Goal: Task Accomplishment & Management: Manage account settings

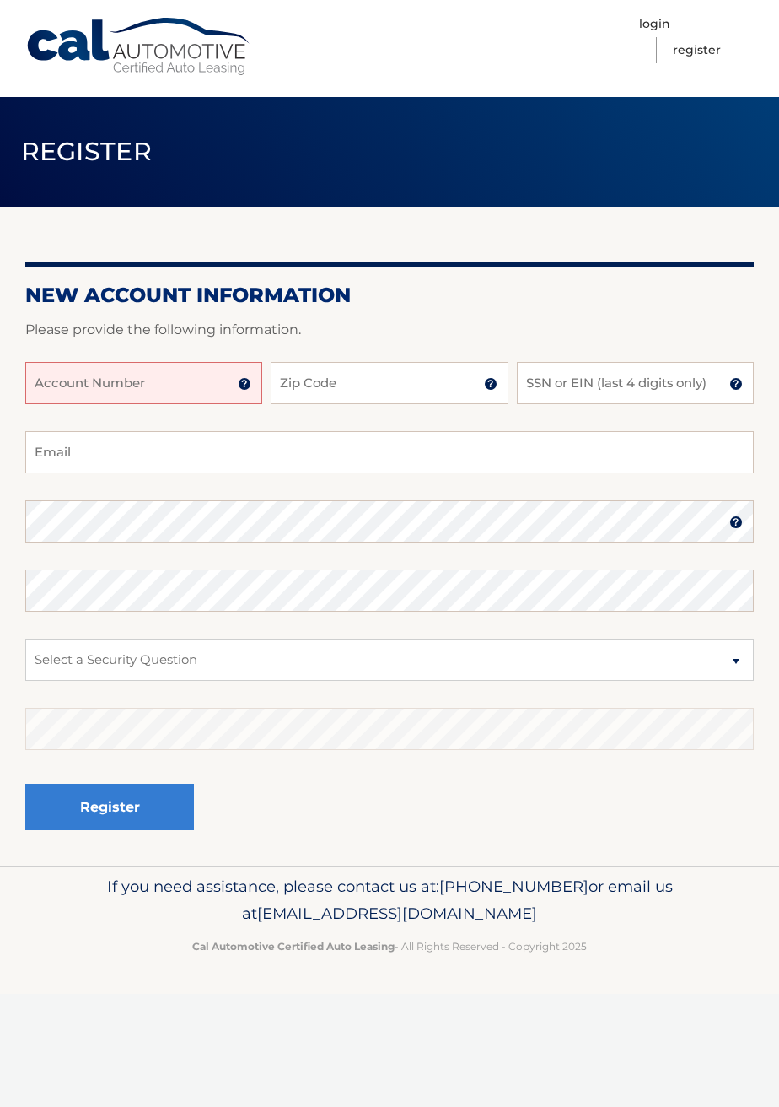
click at [157, 389] on input "Account Number" at bounding box center [143, 383] width 237 height 42
type input "44456021927"
click at [407, 389] on input "Zip Code" at bounding box center [389, 383] width 237 height 42
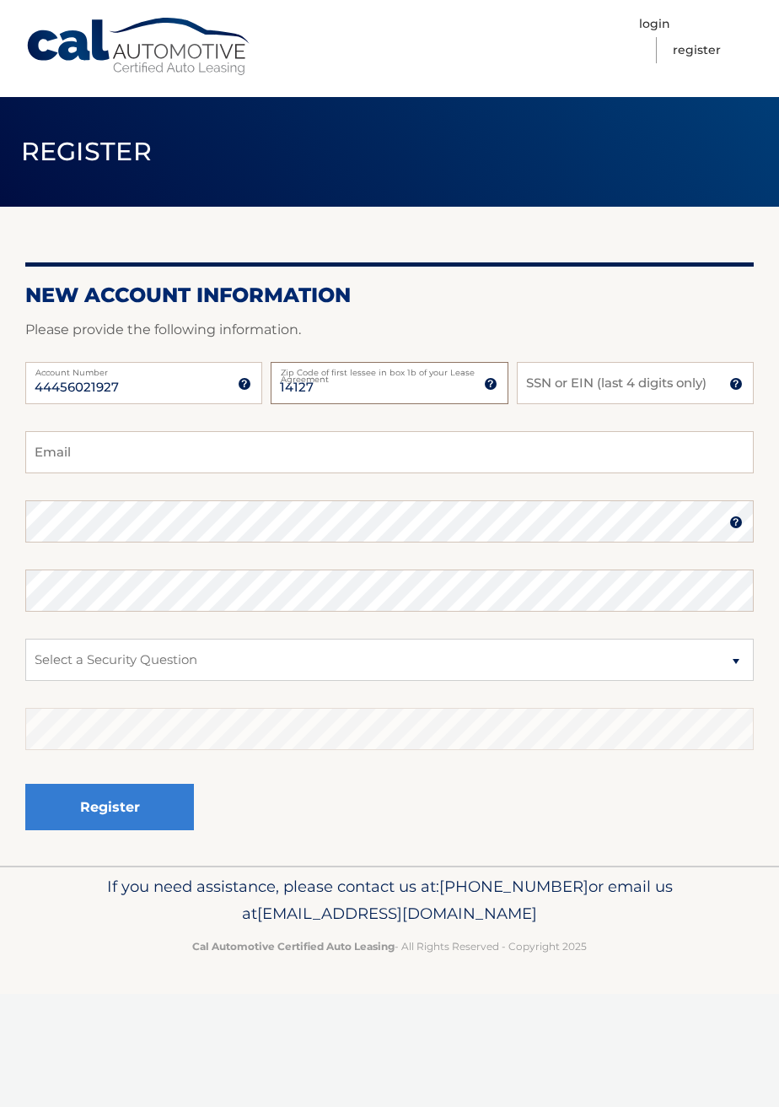
type input "14127"
click at [652, 384] on input "SSN or EIN (last 4 digits only)" at bounding box center [635, 383] width 237 height 42
type input "4689"
click at [174, 448] on input "Email" at bounding box center [389, 452] width 729 height 42
type input "poso536@gmail.com"
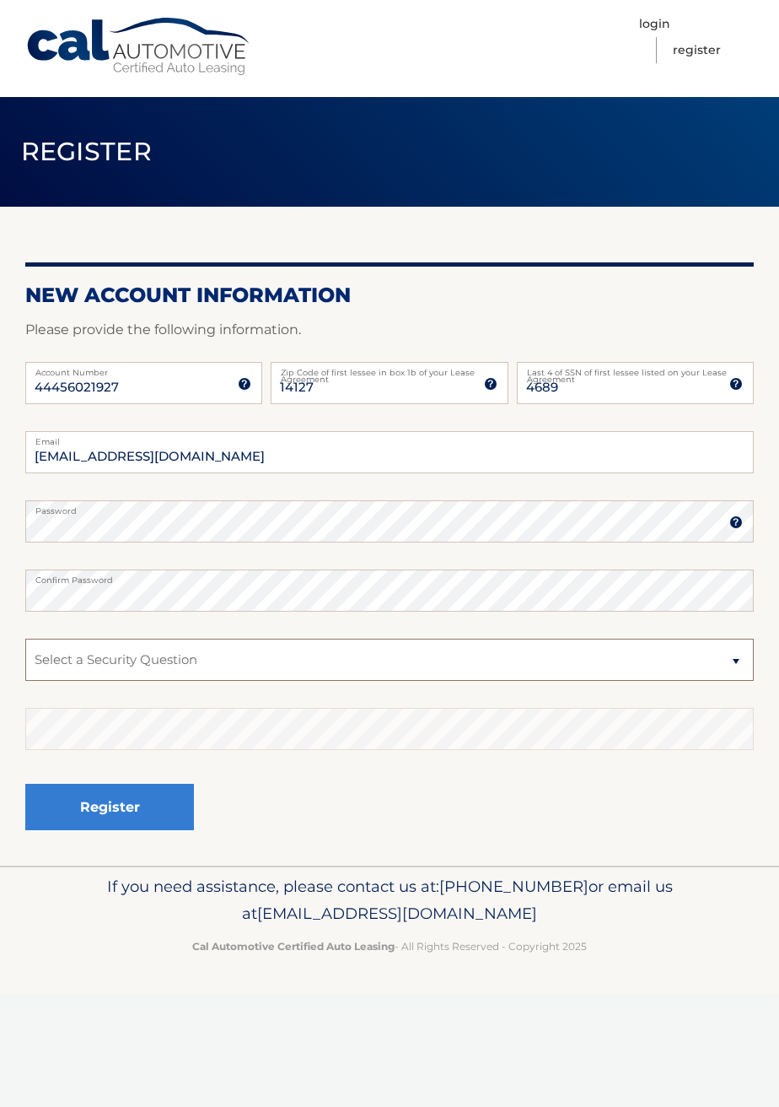
click at [303, 676] on select "Select a Security Question What was the name of your elementary school? What is…" at bounding box center [389, 659] width 729 height 42
select select "2"
click at [25, 638] on select "Select a Security Question What was the name of your elementary school? What is…" at bounding box center [389, 659] width 729 height 42
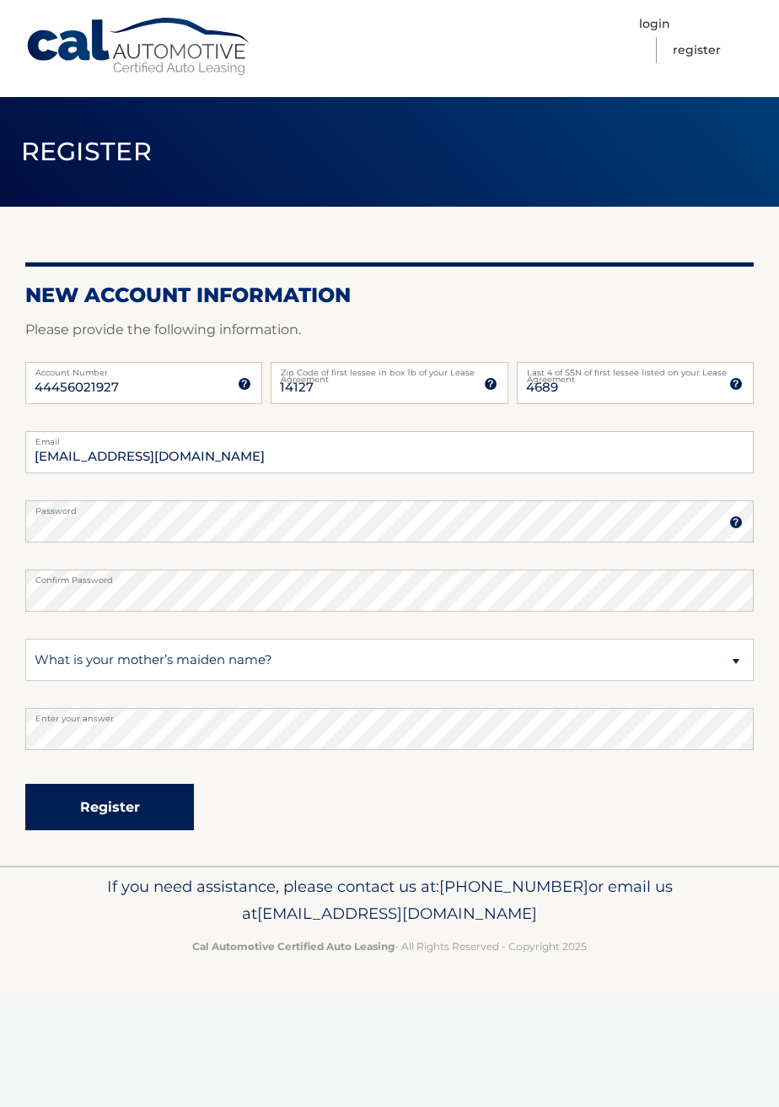
click at [117, 807] on button "Register" at bounding box center [109, 807] width 169 height 46
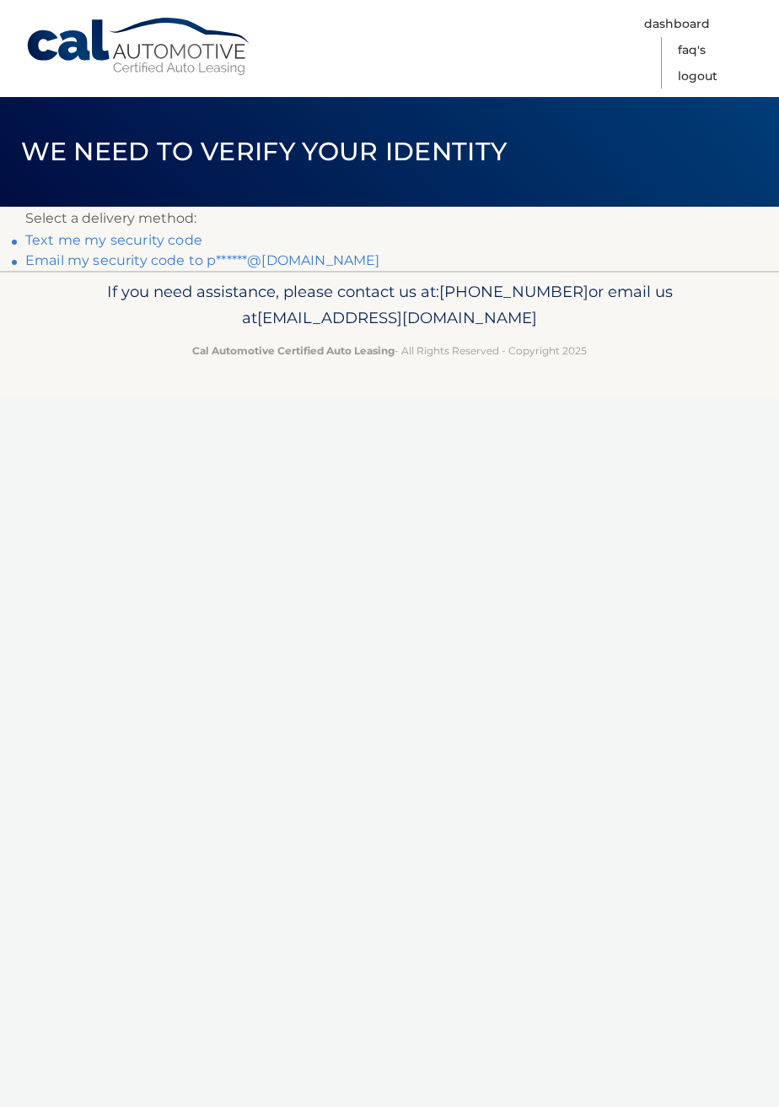
click at [293, 261] on link "Email my security code to p******@[DOMAIN_NAME]" at bounding box center [202, 260] width 355 height 16
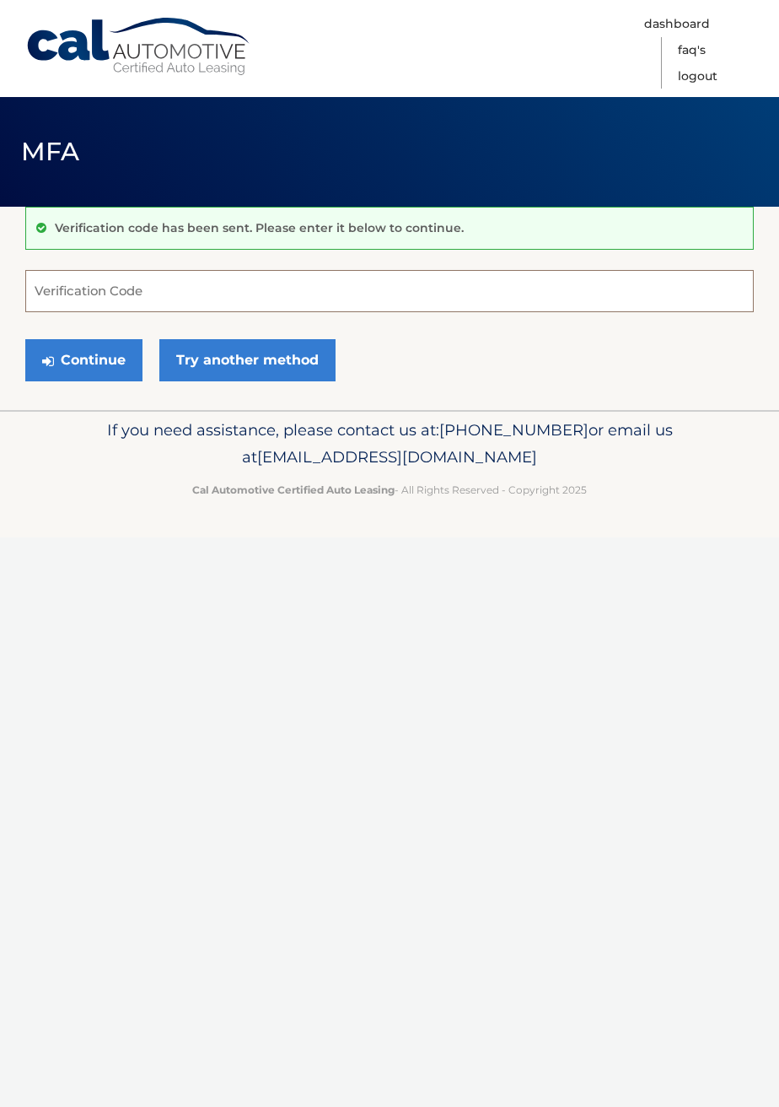
click at [78, 294] on input "Verification Code" at bounding box center [389, 291] width 729 height 42
type input "531105"
click at [69, 351] on button "Continue" at bounding box center [83, 360] width 117 height 42
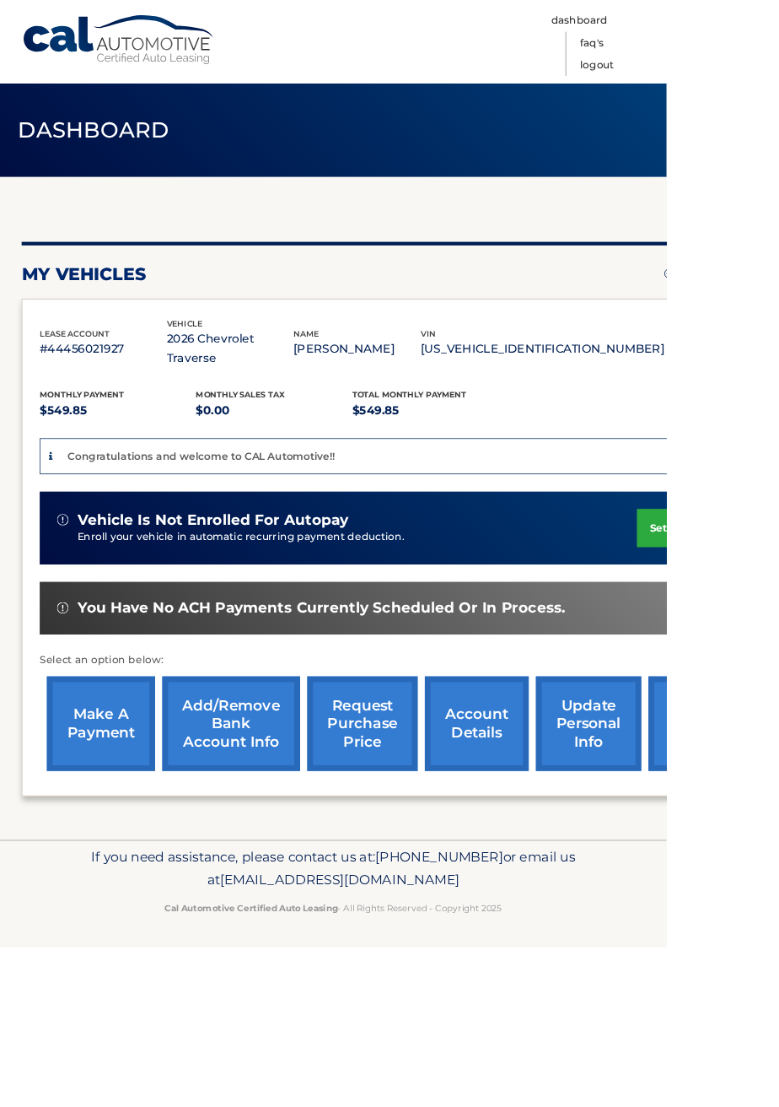
click at [284, 828] on link "Add/Remove bank account info" at bounding box center [270, 845] width 161 height 110
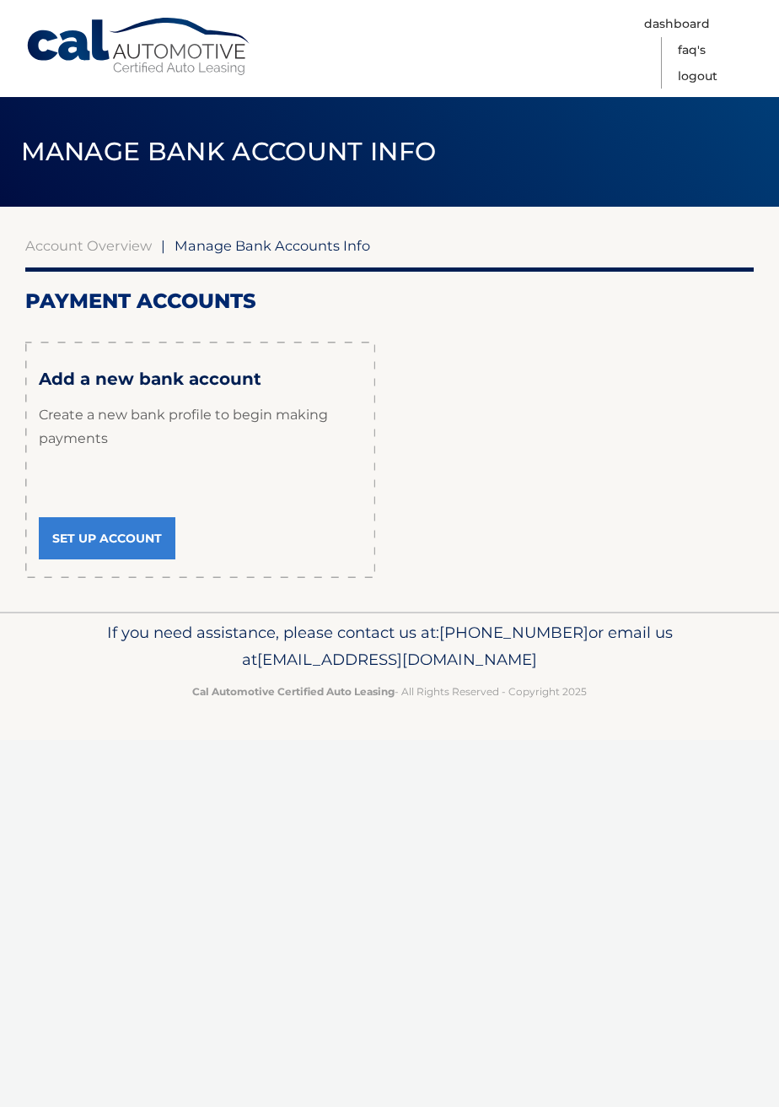
click at [121, 530] on link "Set Up Account" at bounding box center [107, 538] width 137 height 42
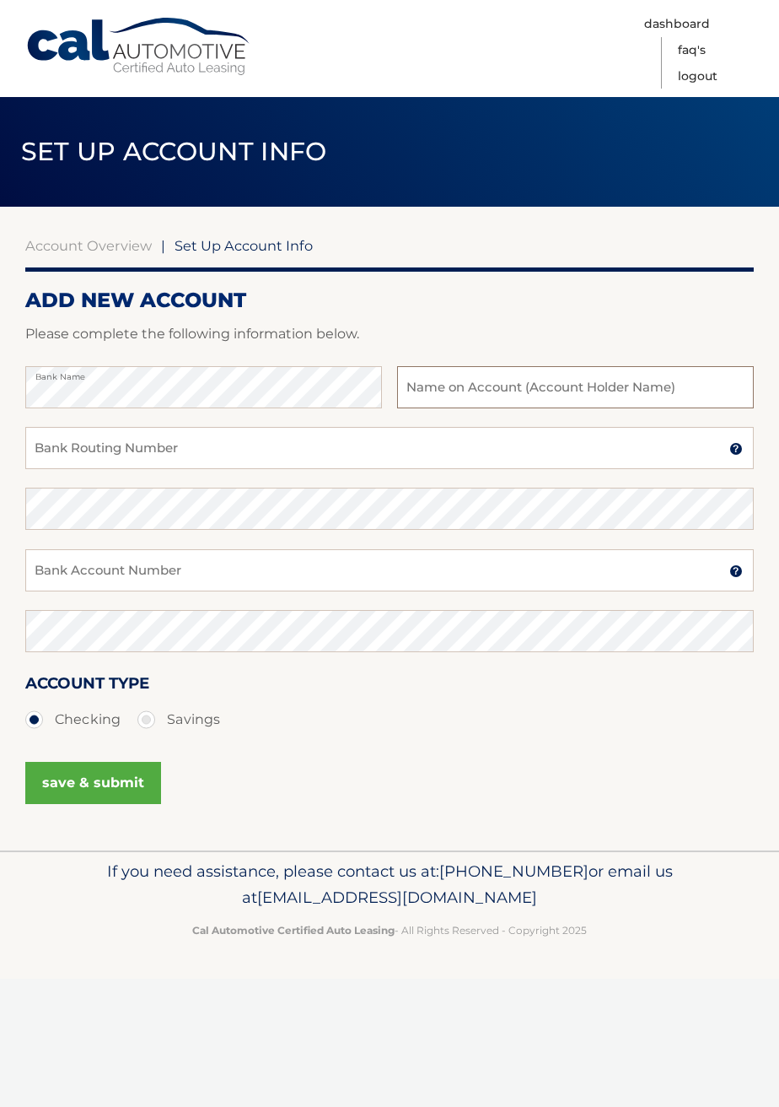
click at [546, 393] on input "text" at bounding box center [575, 387] width 357 height 42
type input "Carlos Vazquez"
click at [277, 453] on input "Bank Routing Number" at bounding box center [389, 448] width 729 height 42
type input "022000046"
click at [67, 569] on input "Bank Account Number" at bounding box center [389, 570] width 729 height 42
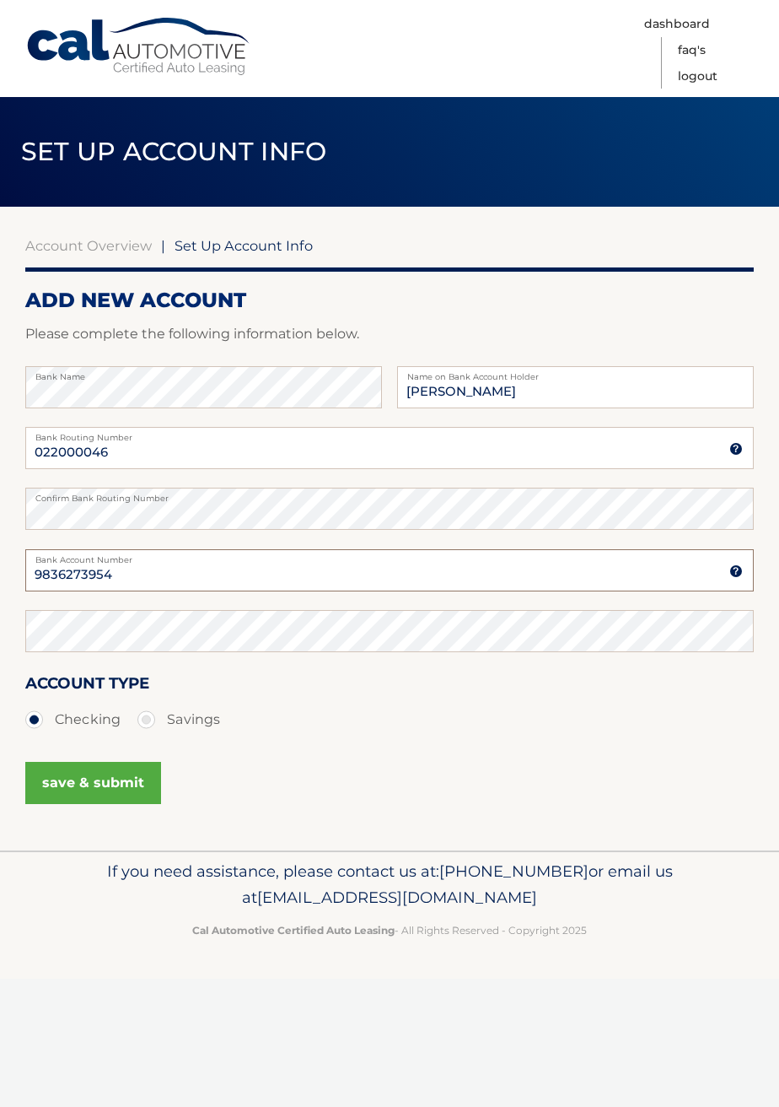
type input "9836273954"
click at [468, 724] on ul "Checking Savings" at bounding box center [389, 720] width 729 height 34
click at [93, 787] on button "save & submit" at bounding box center [93, 783] width 136 height 42
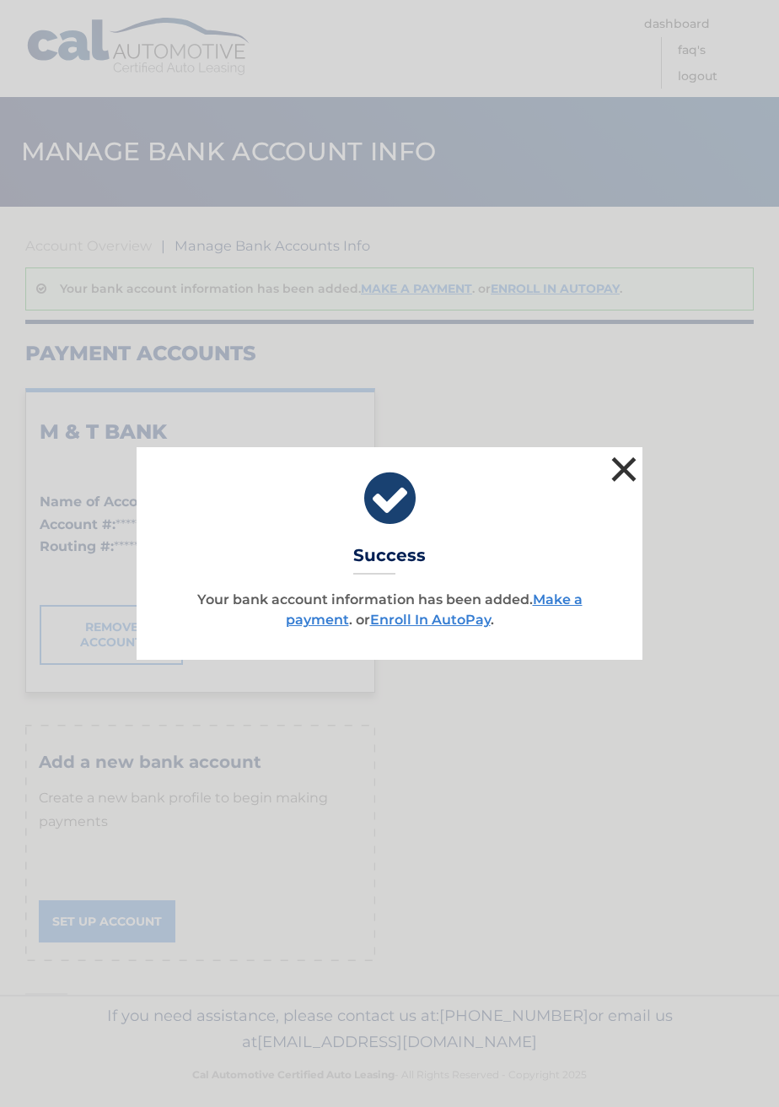
click at [623, 475] on button "×" at bounding box center [624, 469] width 34 height 34
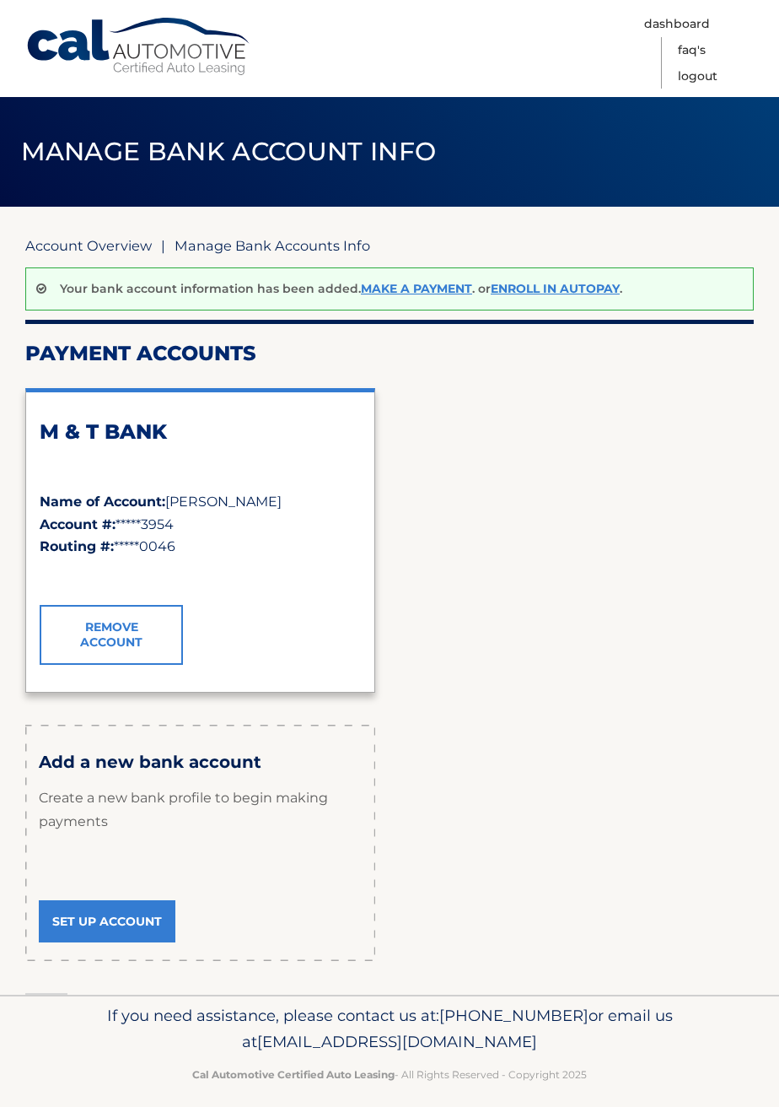
click at [120, 252] on link "Account Overview" at bounding box center [88, 245] width 127 height 17
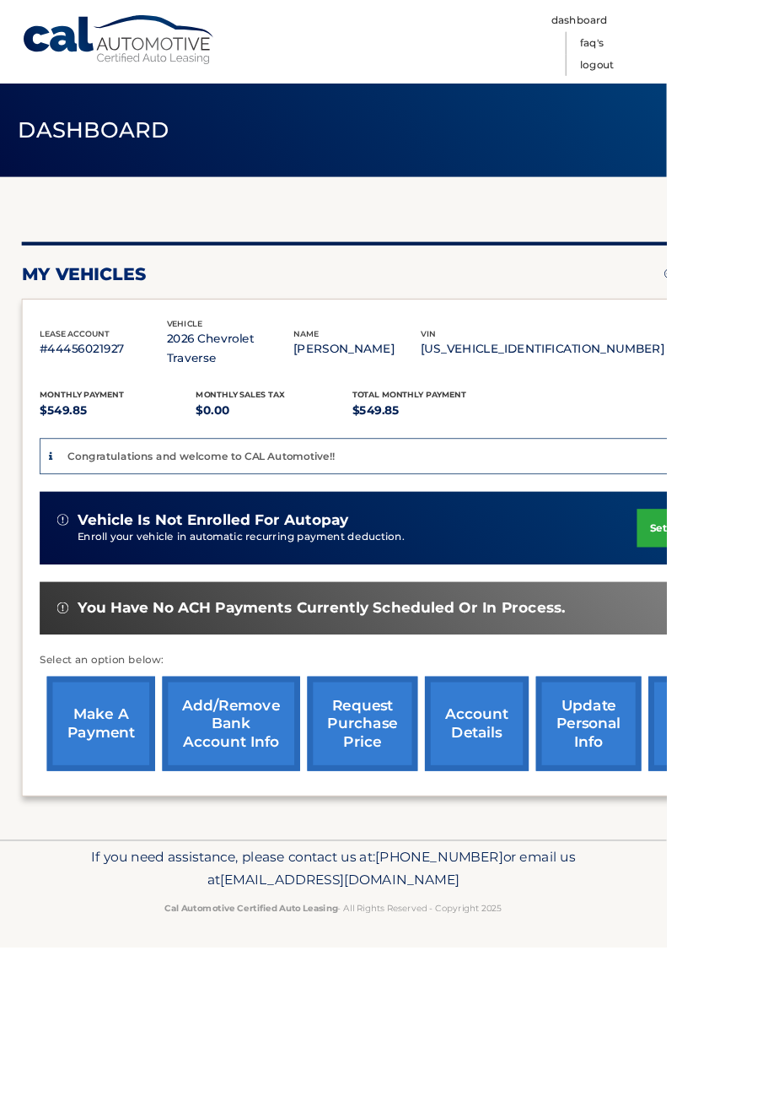
click at [563, 827] on link "account details" at bounding box center [557, 845] width 121 height 110
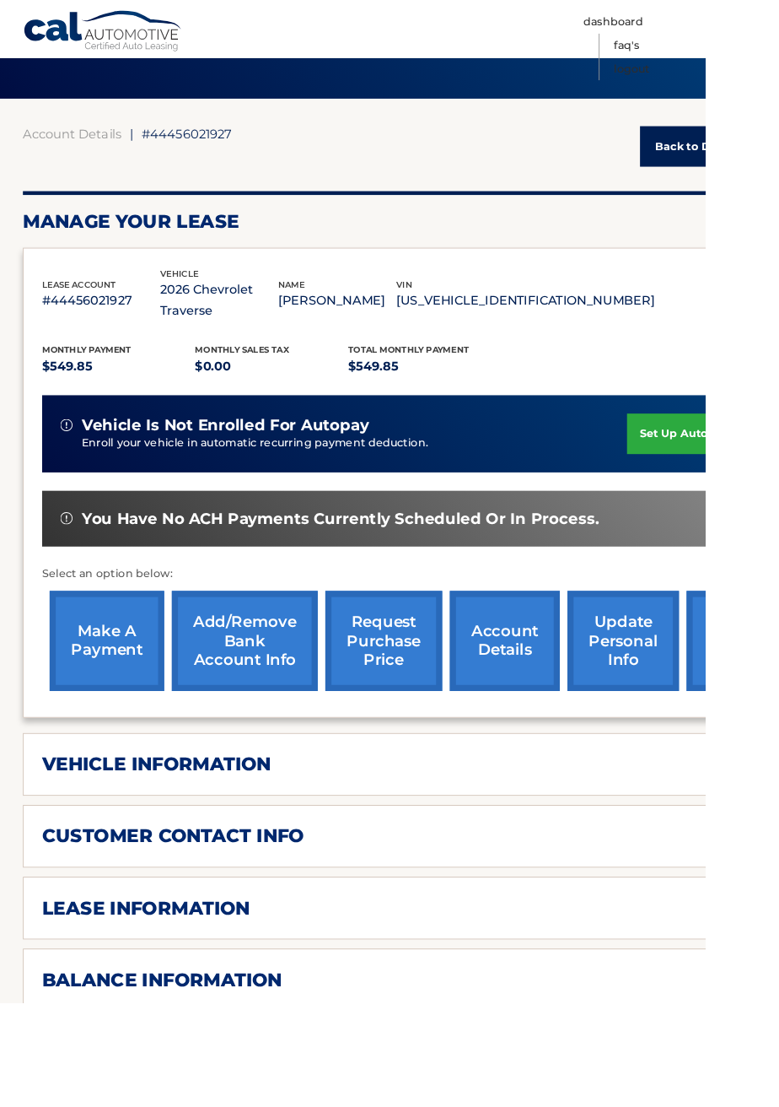
scroll to position [101, 0]
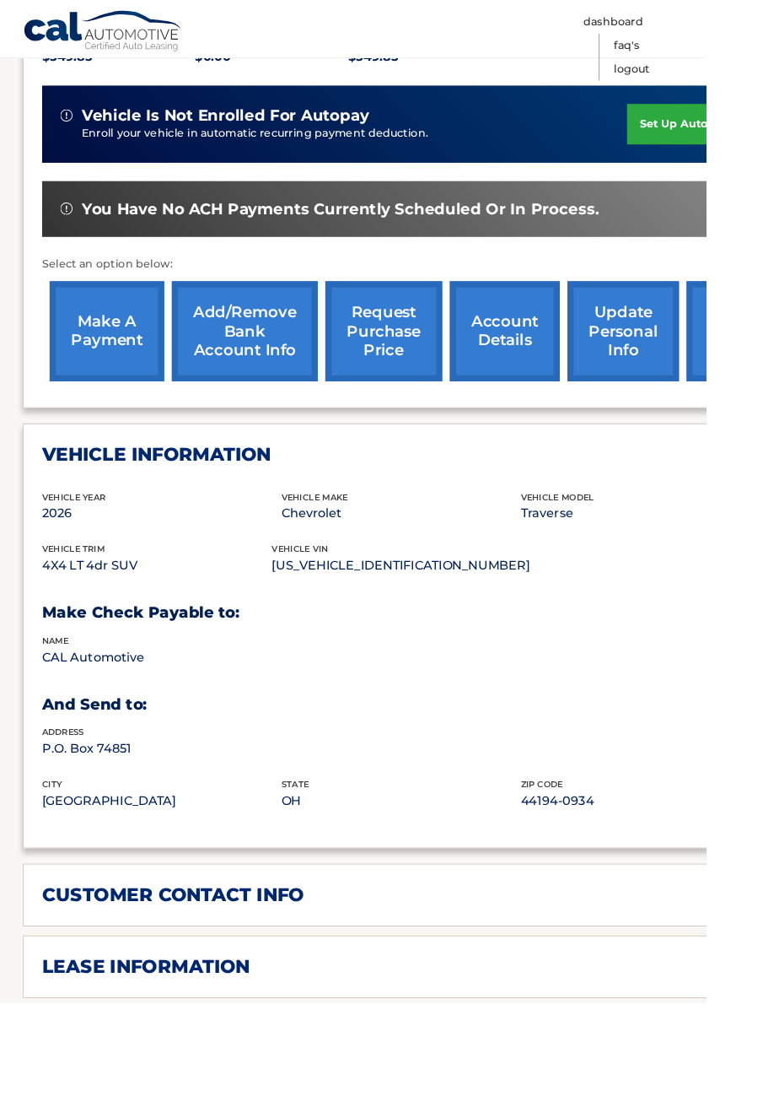
scroll to position [444, 0]
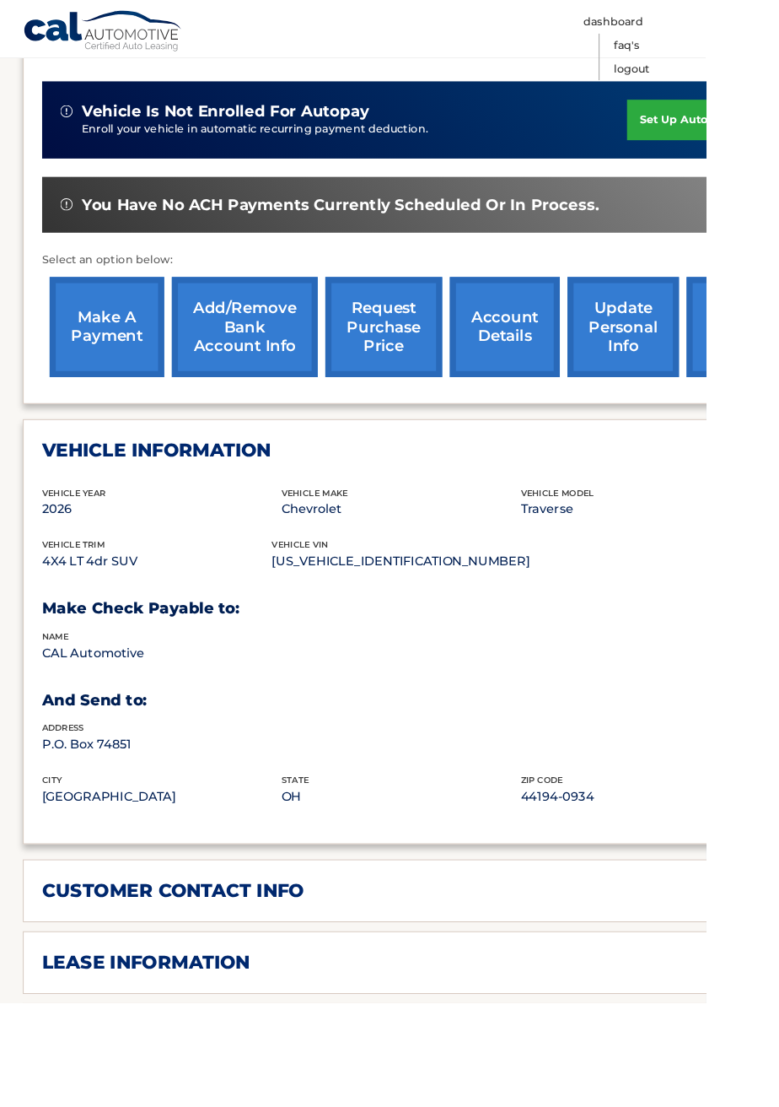
click at [90, 970] on h2 "customer contact info" at bounding box center [190, 982] width 289 height 25
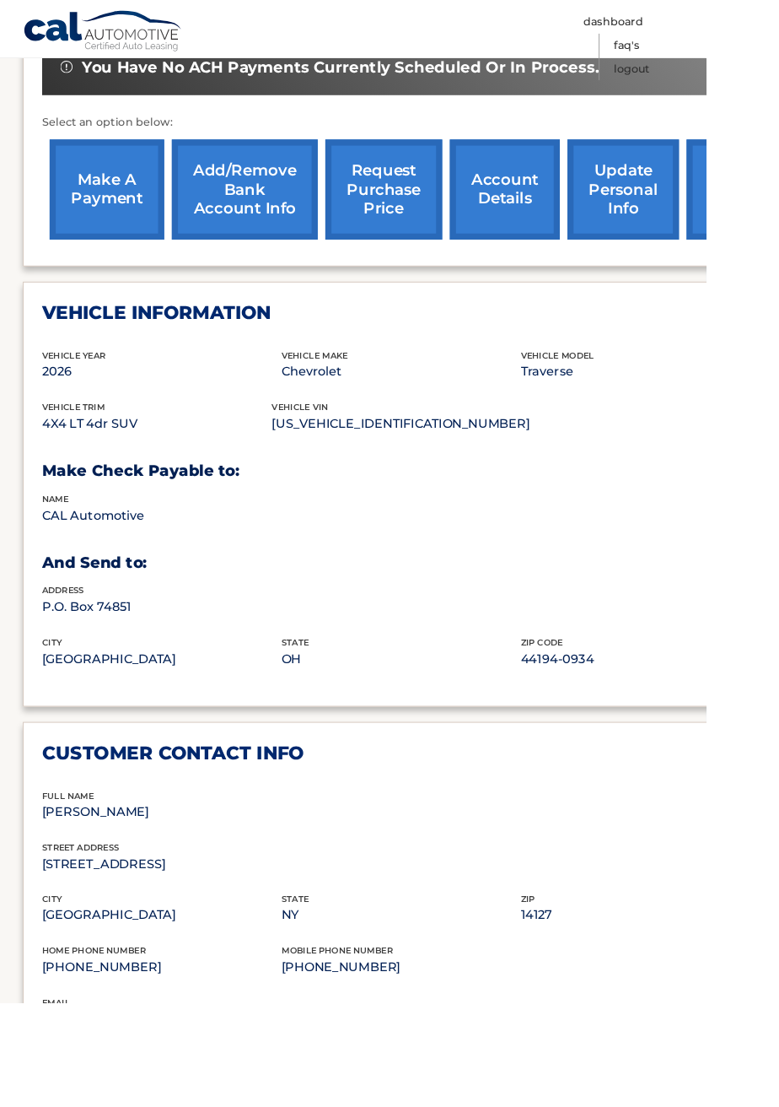
scroll to position [598, 0]
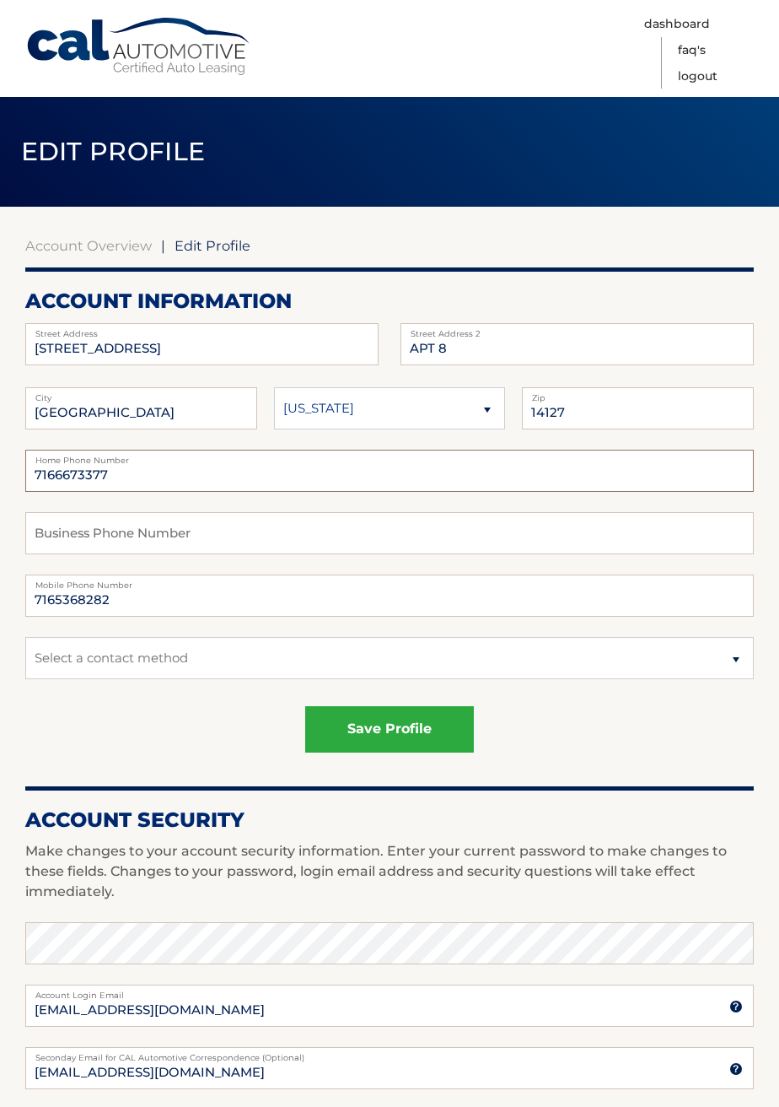
click at [154, 469] on input "7166673377" at bounding box center [389, 471] width 729 height 42
type input "7"
type input "7162021655"
click at [409, 732] on button "save profile" at bounding box center [389, 729] width 169 height 46
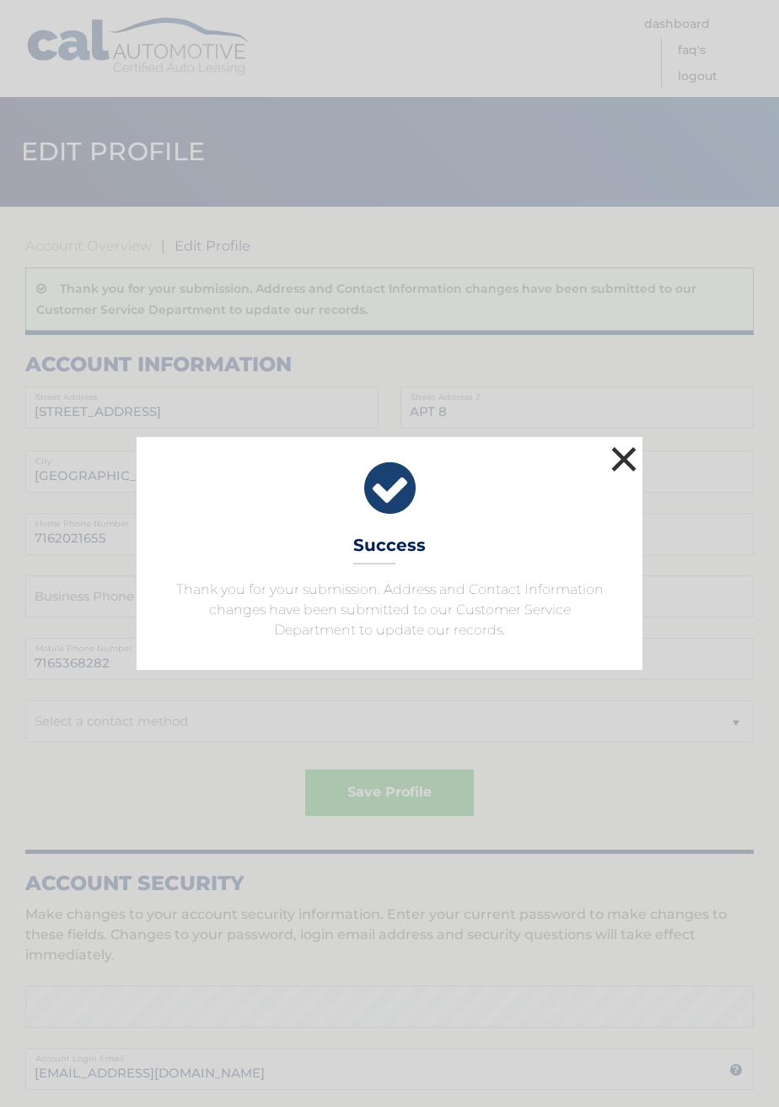
click at [624, 464] on button "×" at bounding box center [624, 459] width 34 height 34
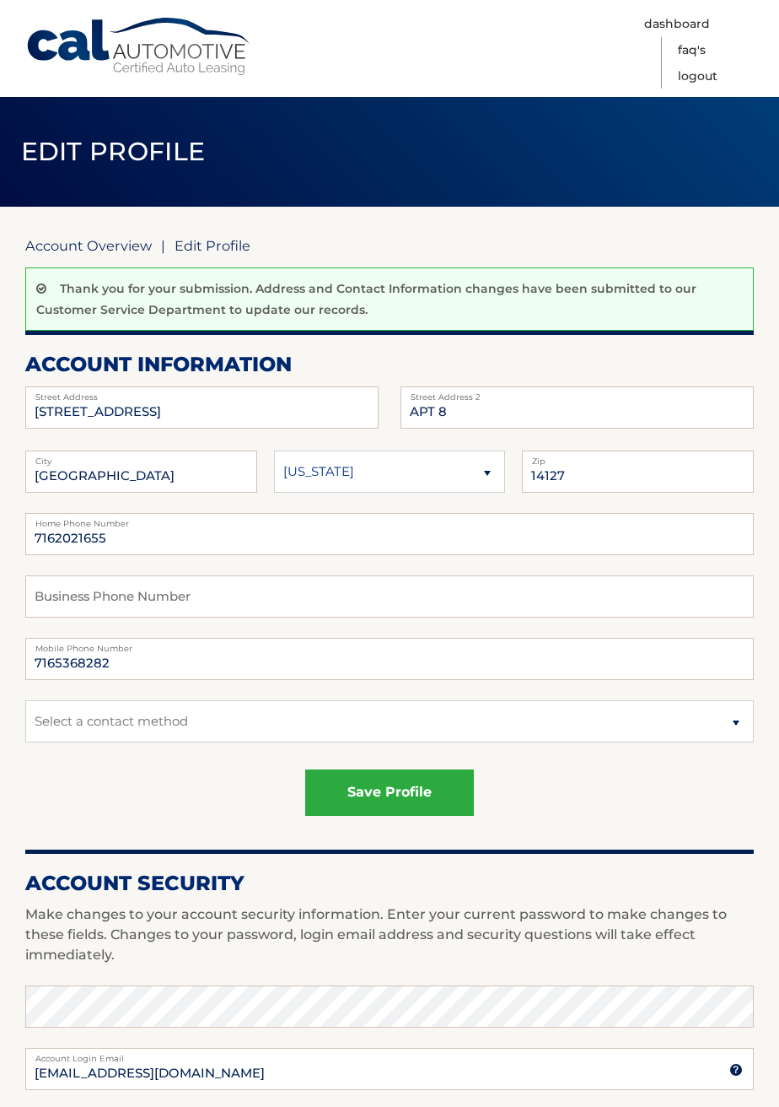
click at [90, 252] on link "Account Overview" at bounding box center [88, 245] width 127 height 17
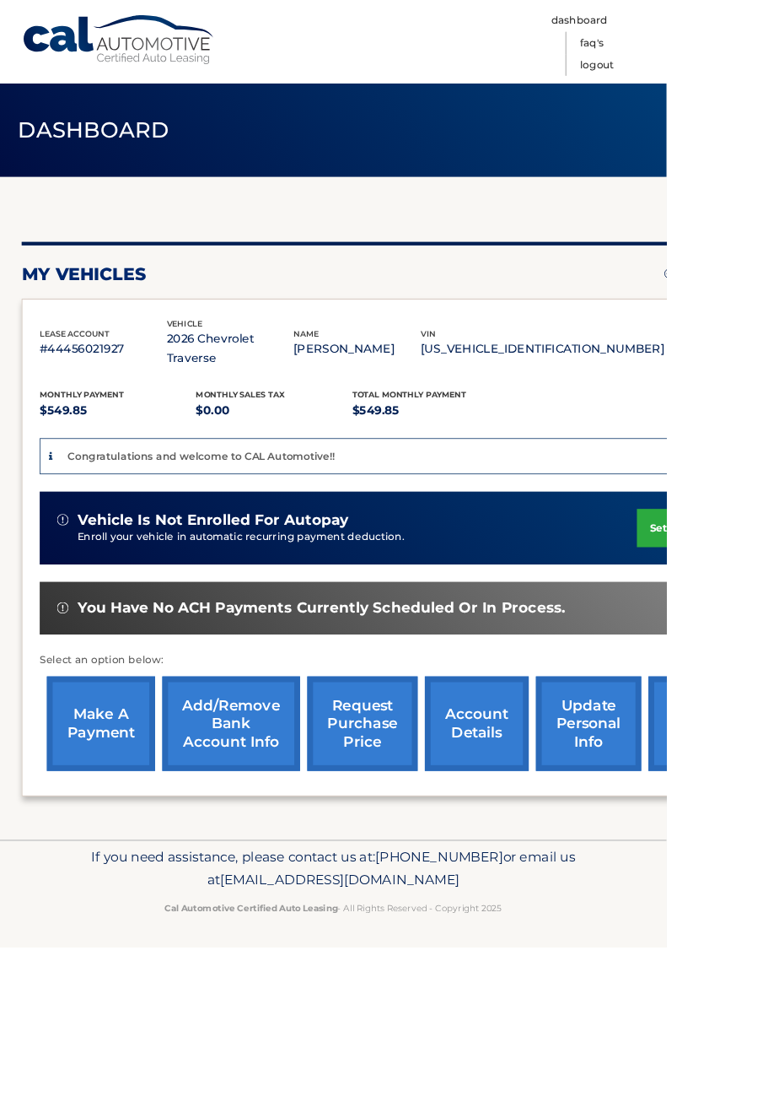
click at [557, 840] on link "account details" at bounding box center [557, 845] width 121 height 110
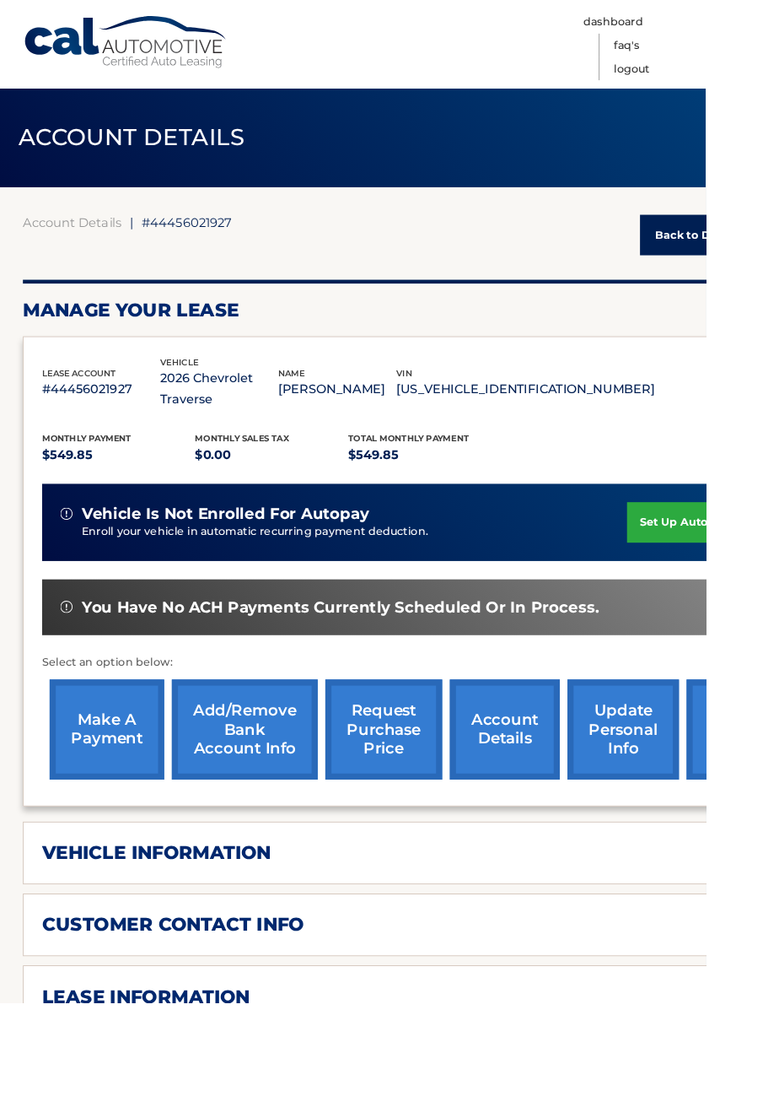
click at [116, 1008] on h2 "customer contact info" at bounding box center [190, 1020] width 289 height 25
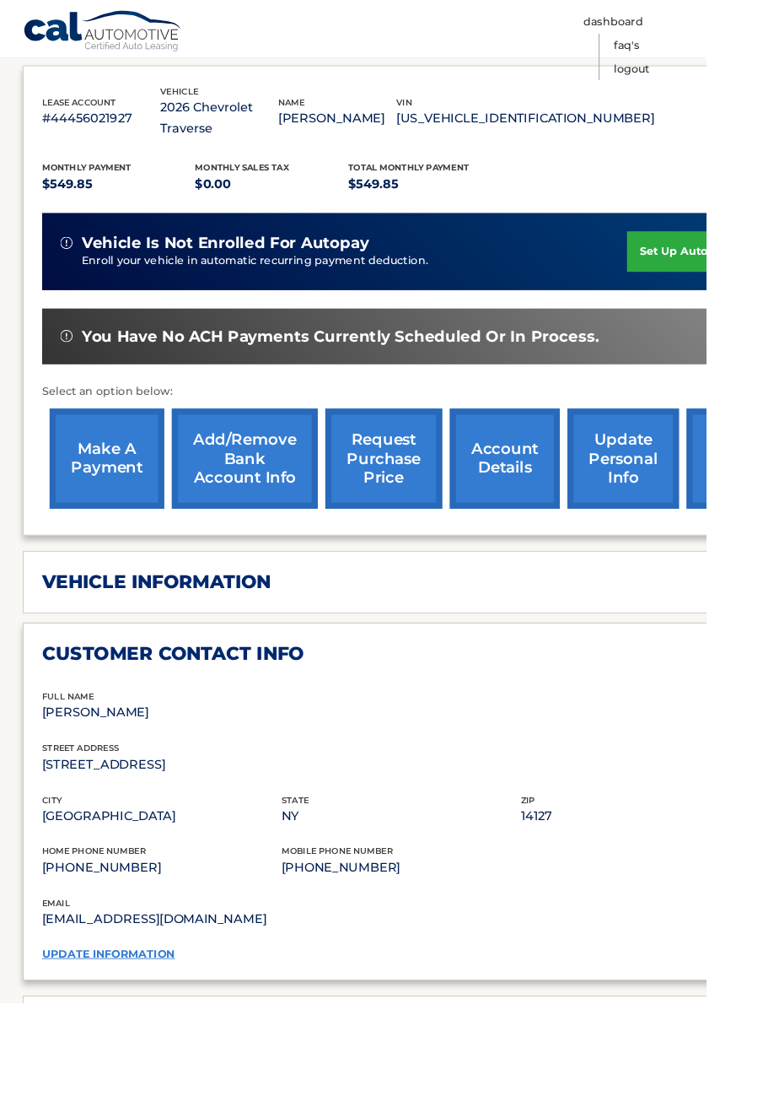
scroll to position [305, 0]
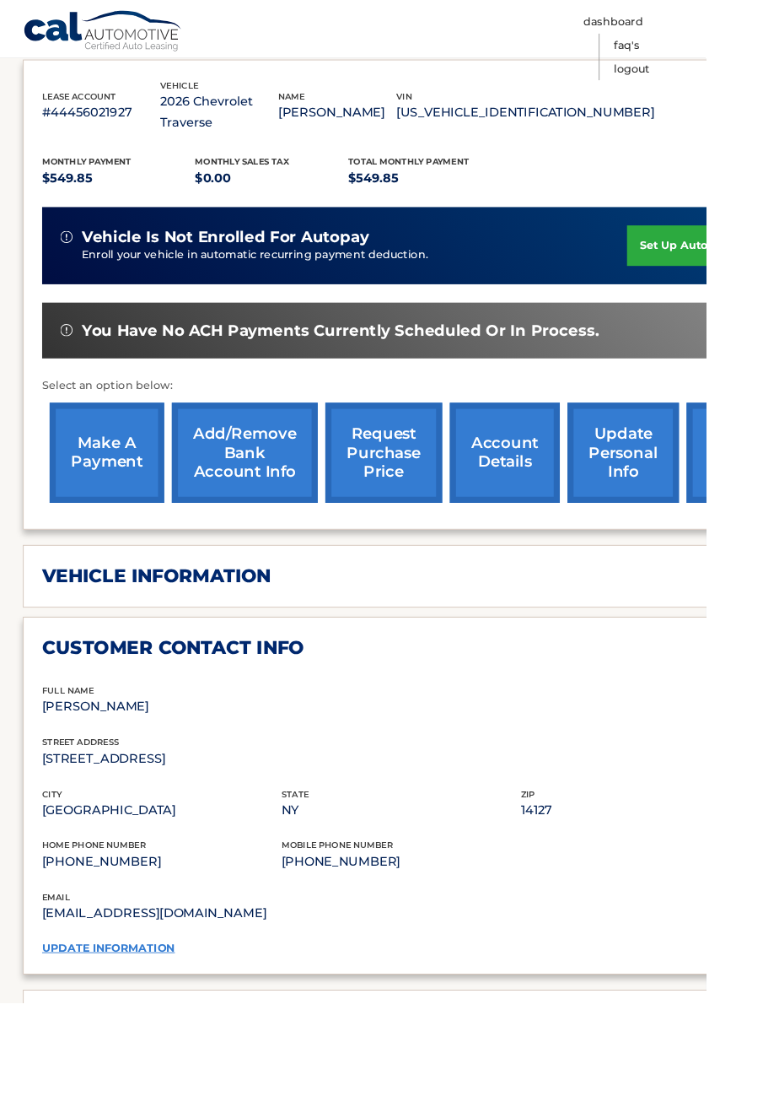
click at [84, 1106] on h2 "lease information" at bounding box center [160, 1126] width 229 height 25
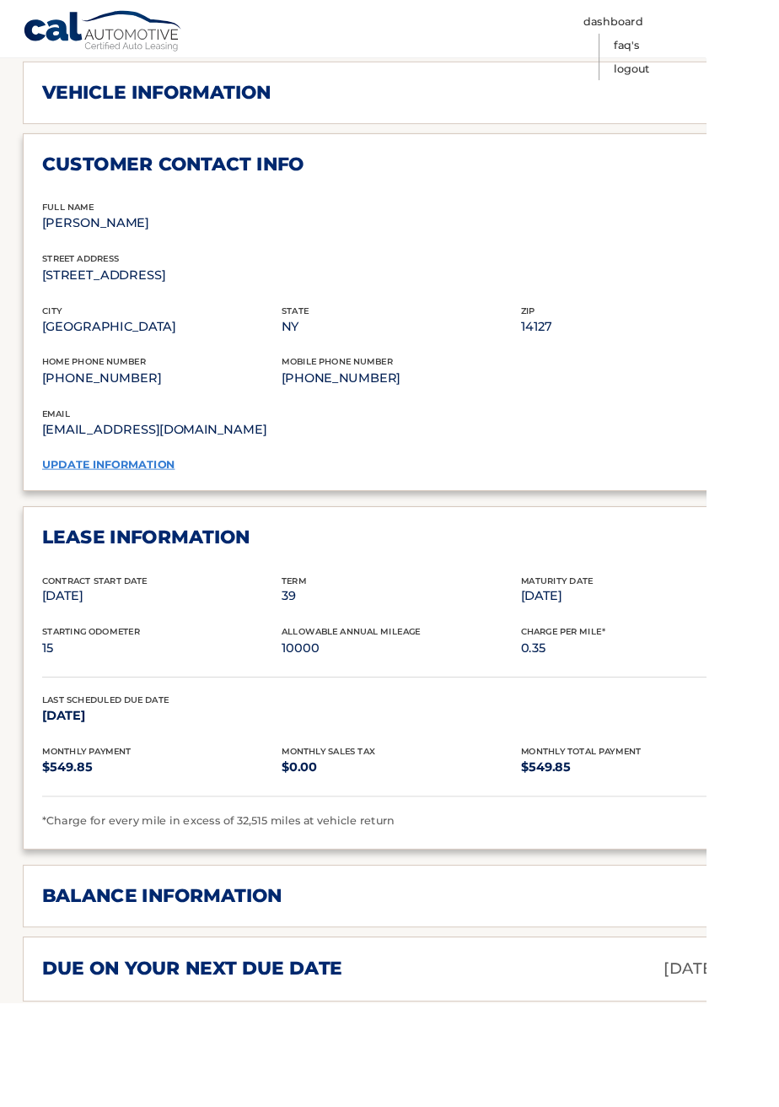
scroll to position [842, 0]
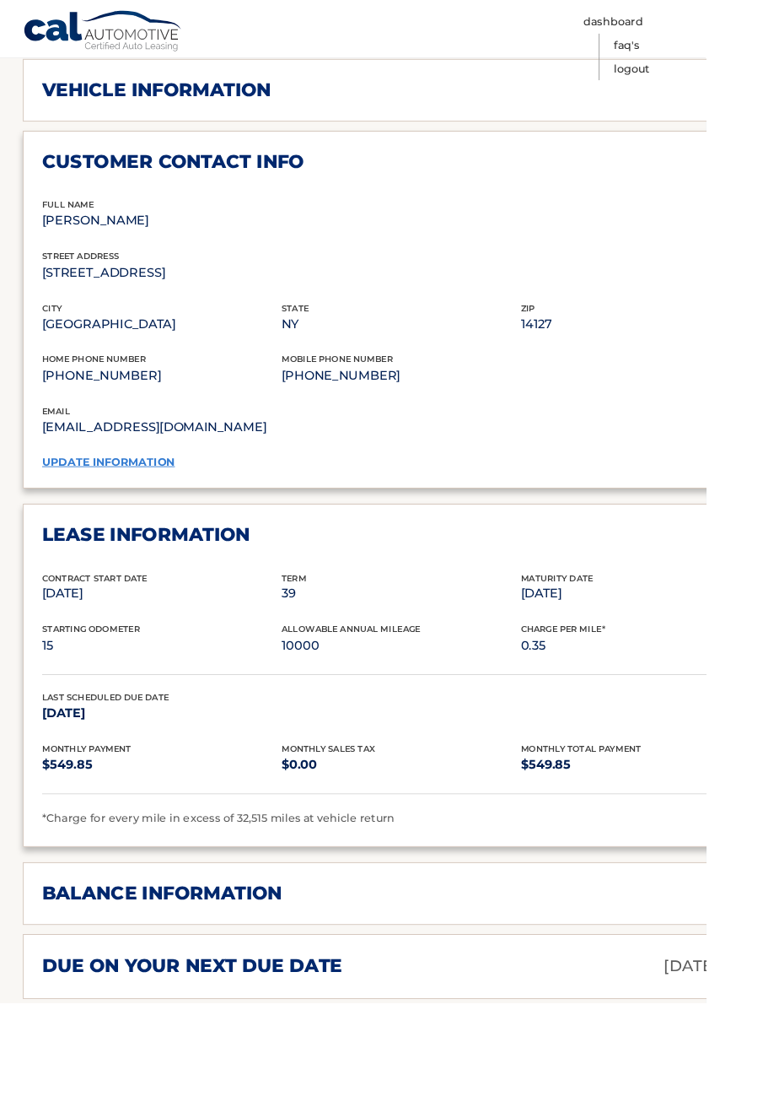
click at [75, 973] on h2 "balance information" at bounding box center [178, 985] width 265 height 25
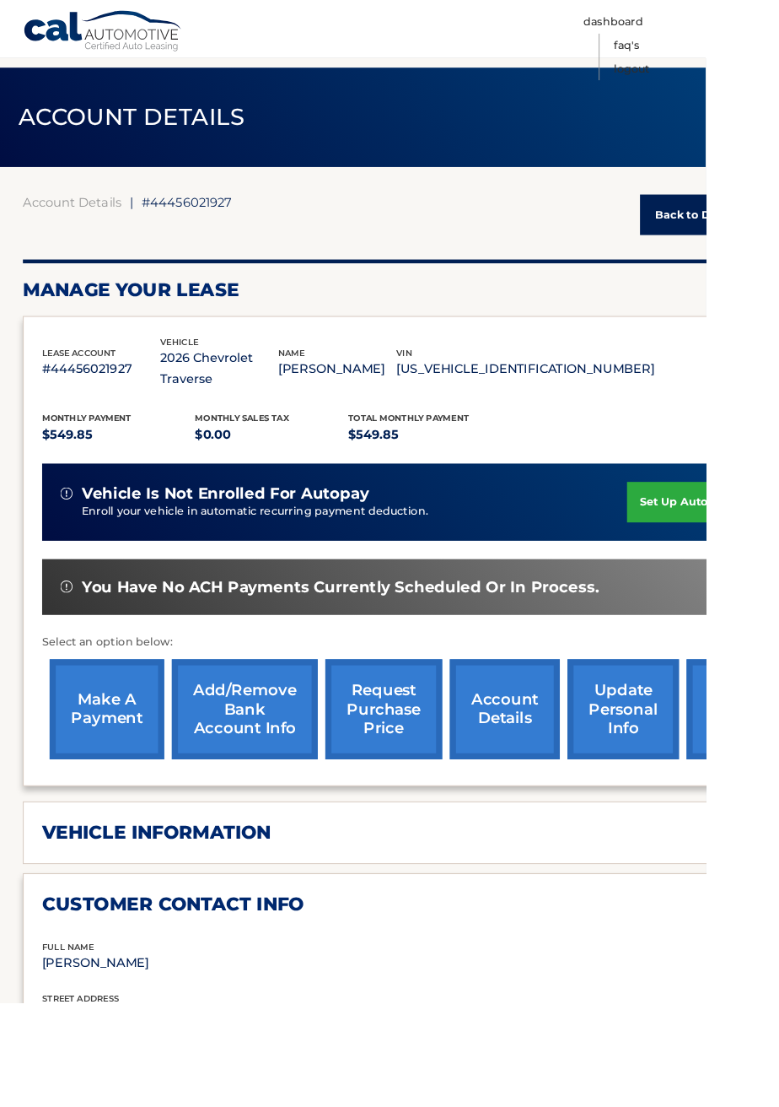
scroll to position [0, 0]
